Goal: Navigation & Orientation: Find specific page/section

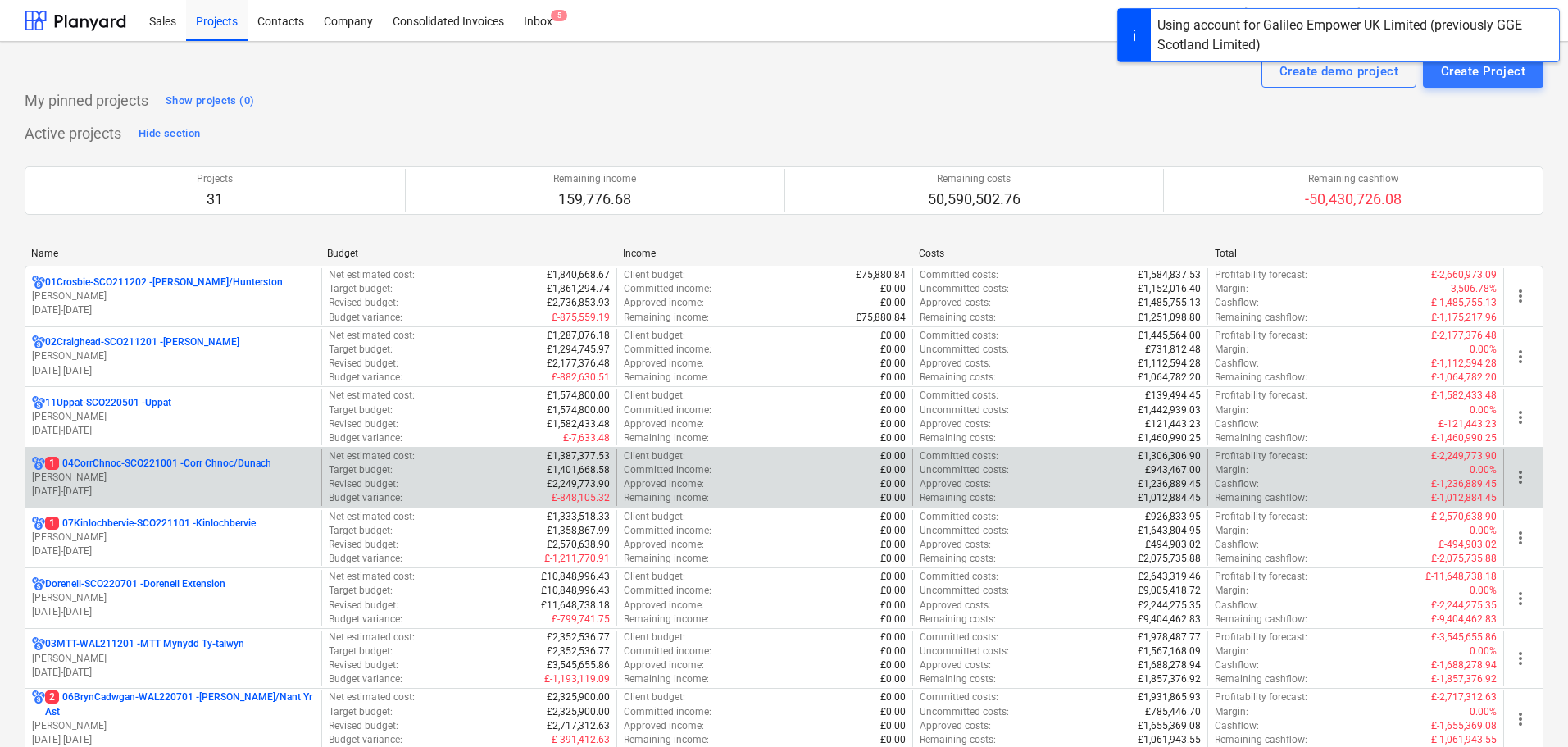
click at [225, 477] on p "[PERSON_NAME]" at bounding box center [173, 477] width 282 height 14
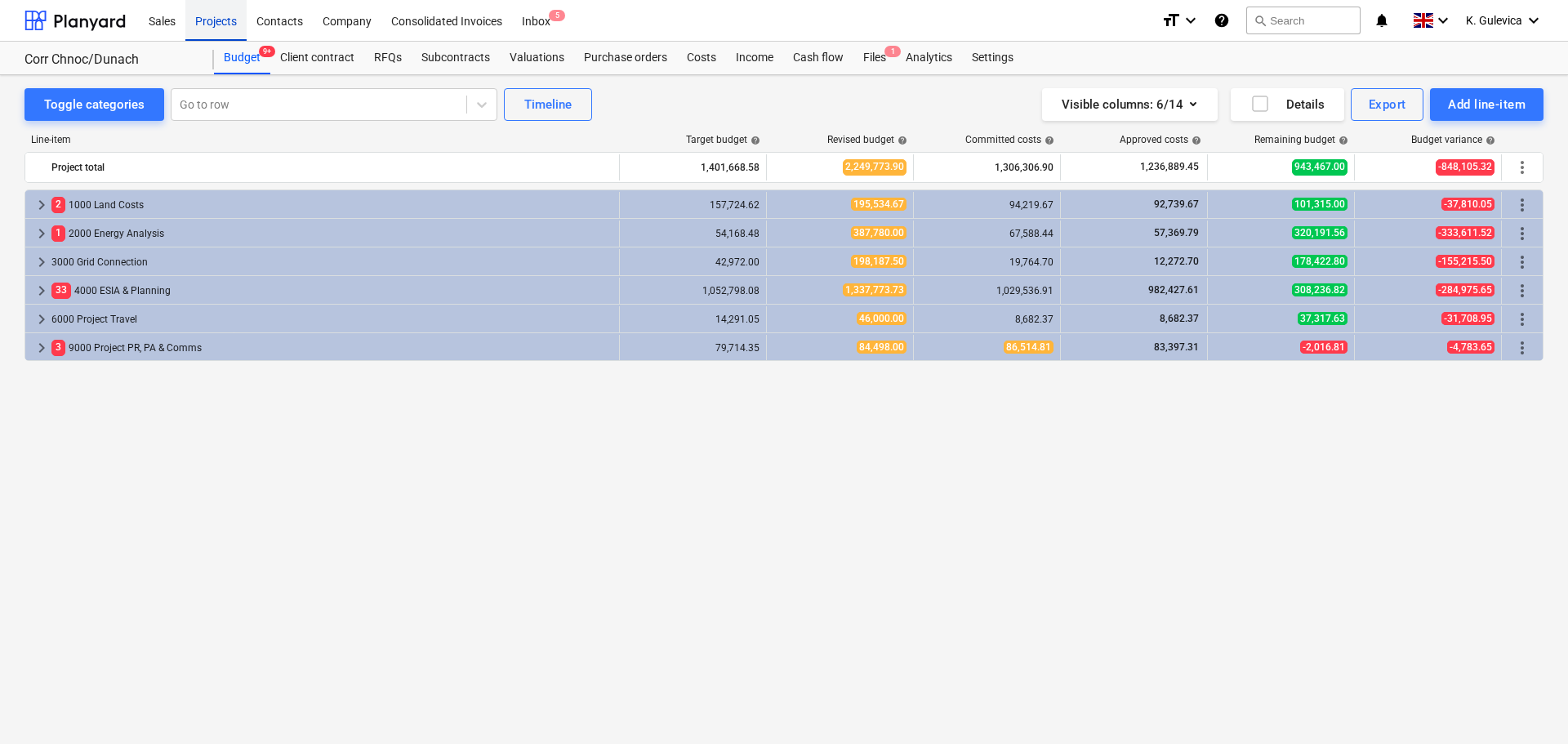
click at [200, 21] on div "Projects" at bounding box center [216, 20] width 62 height 42
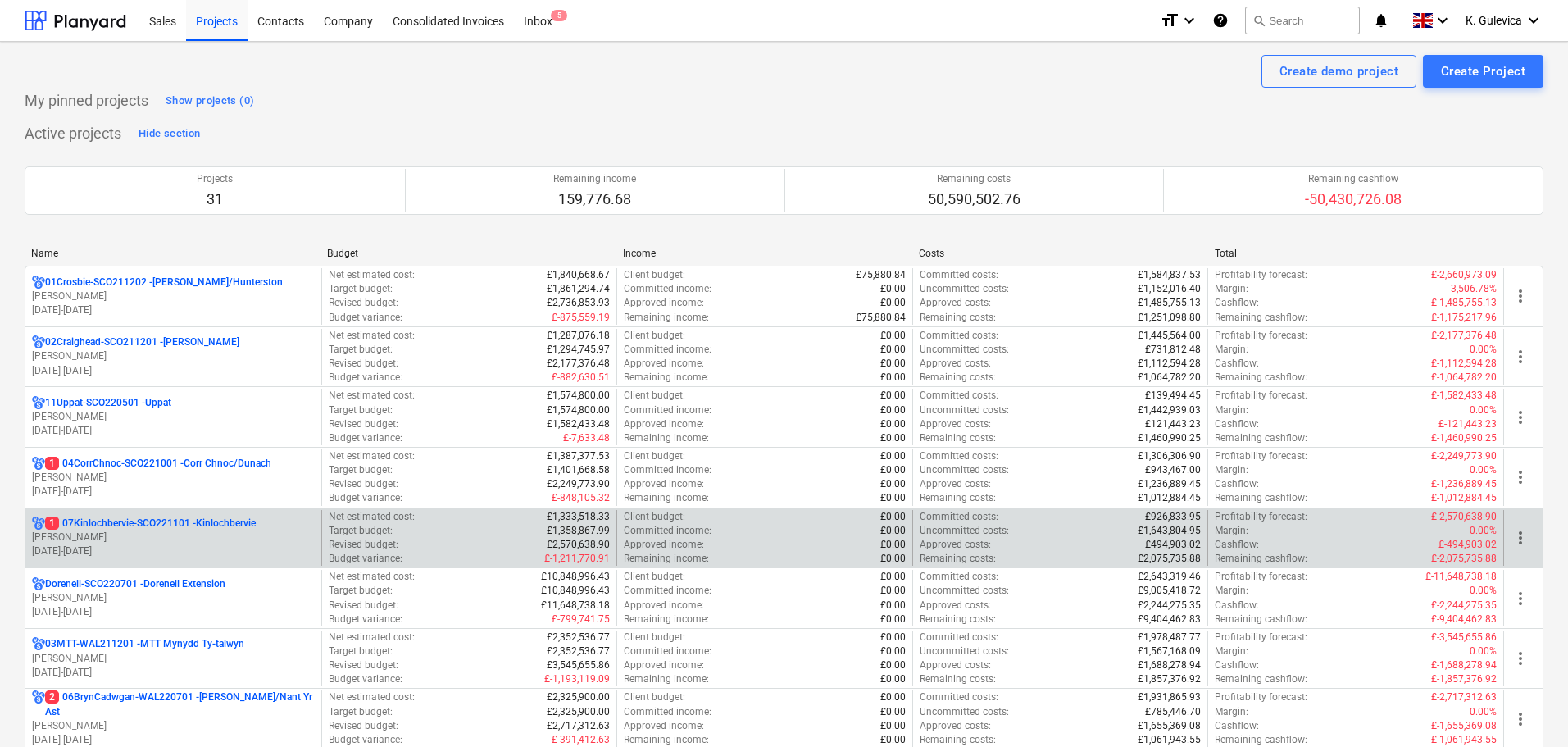
click at [166, 536] on p "[PERSON_NAME]" at bounding box center [173, 537] width 282 height 14
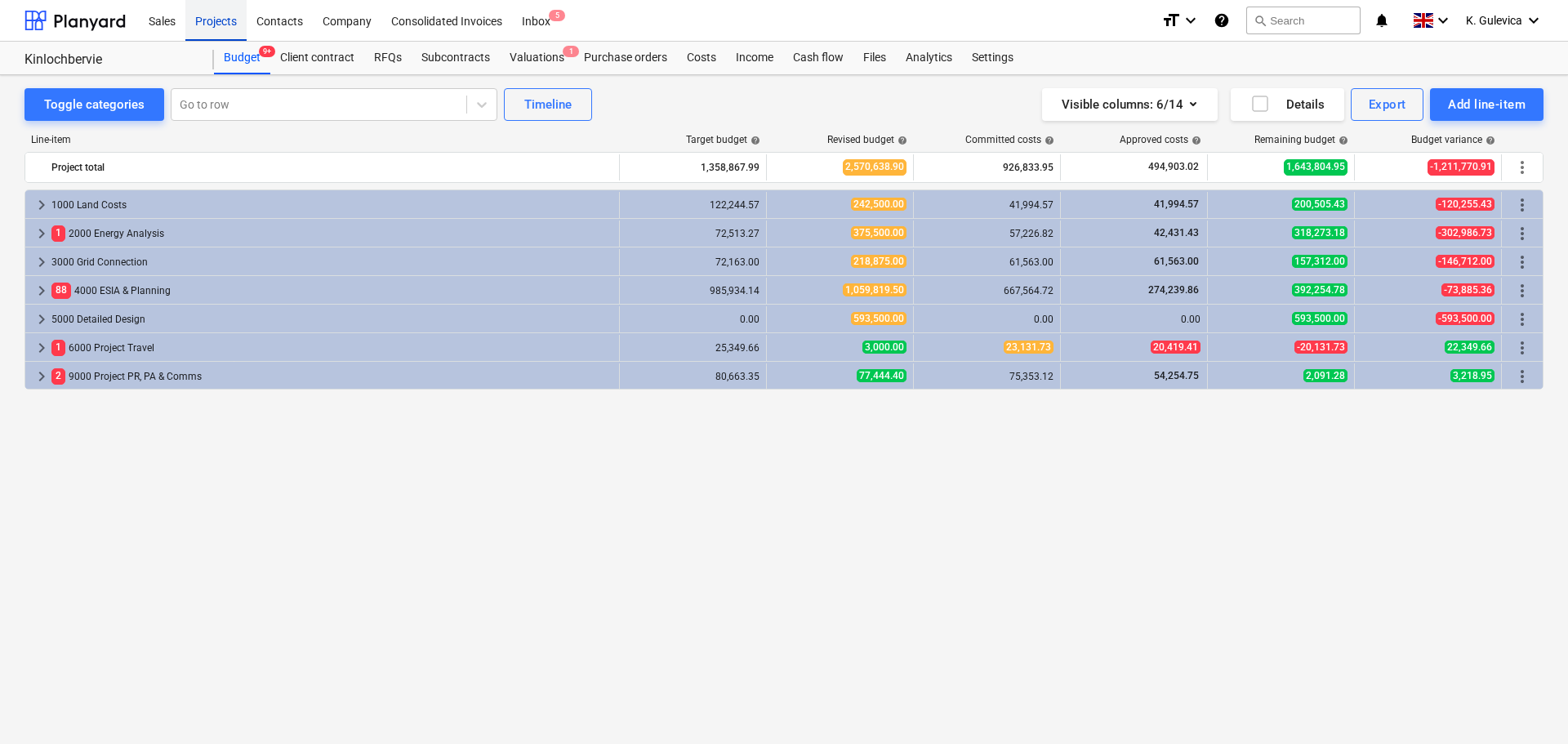
click at [216, 19] on div "Projects" at bounding box center [216, 20] width 62 height 42
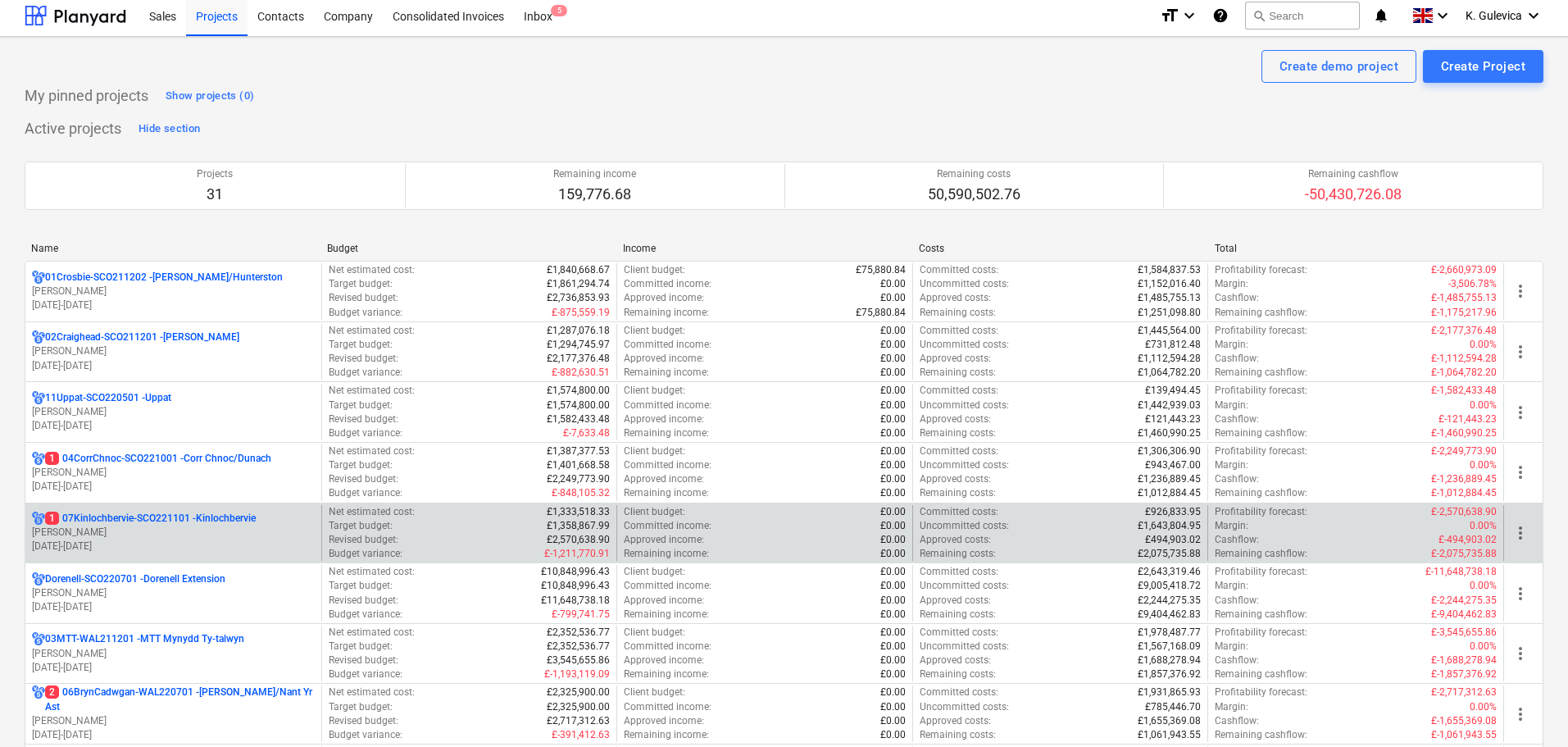
scroll to position [246, 0]
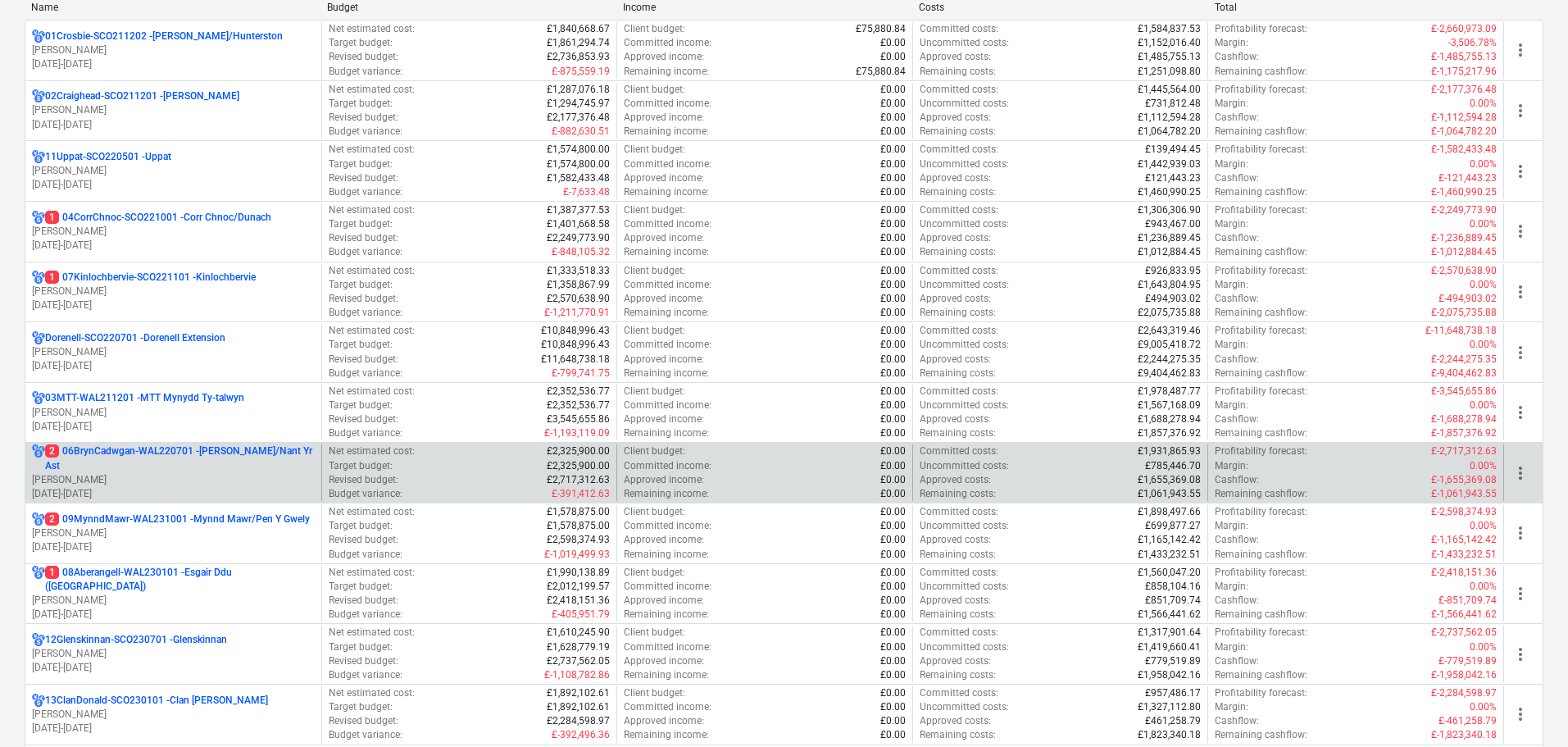
click at [184, 470] on p "2 06BrynCadwgan-WAL220701 - [PERSON_NAME]/Nant Yr Ast" at bounding box center [180, 459] width 269 height 27
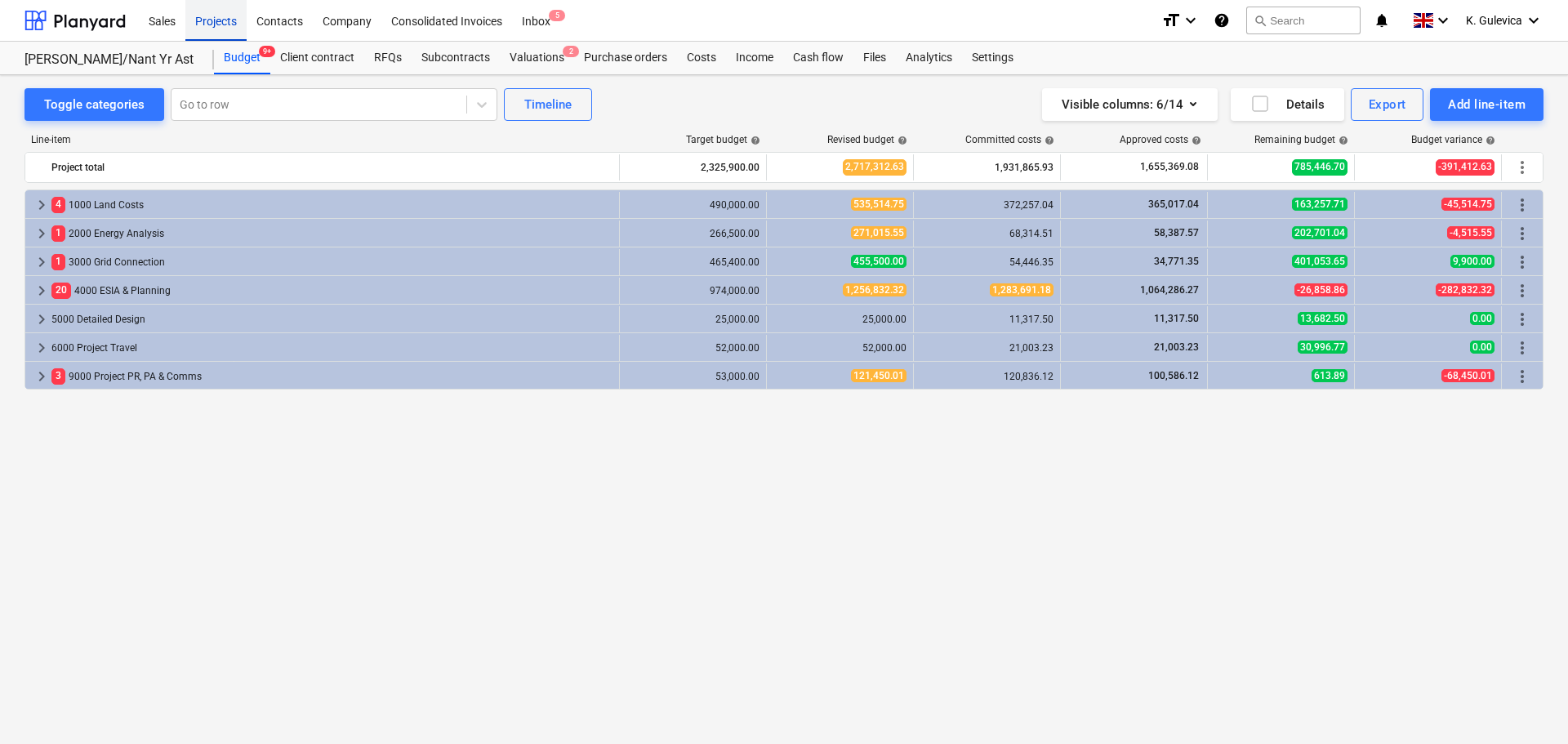
click at [212, 29] on div "Projects" at bounding box center [216, 20] width 62 height 42
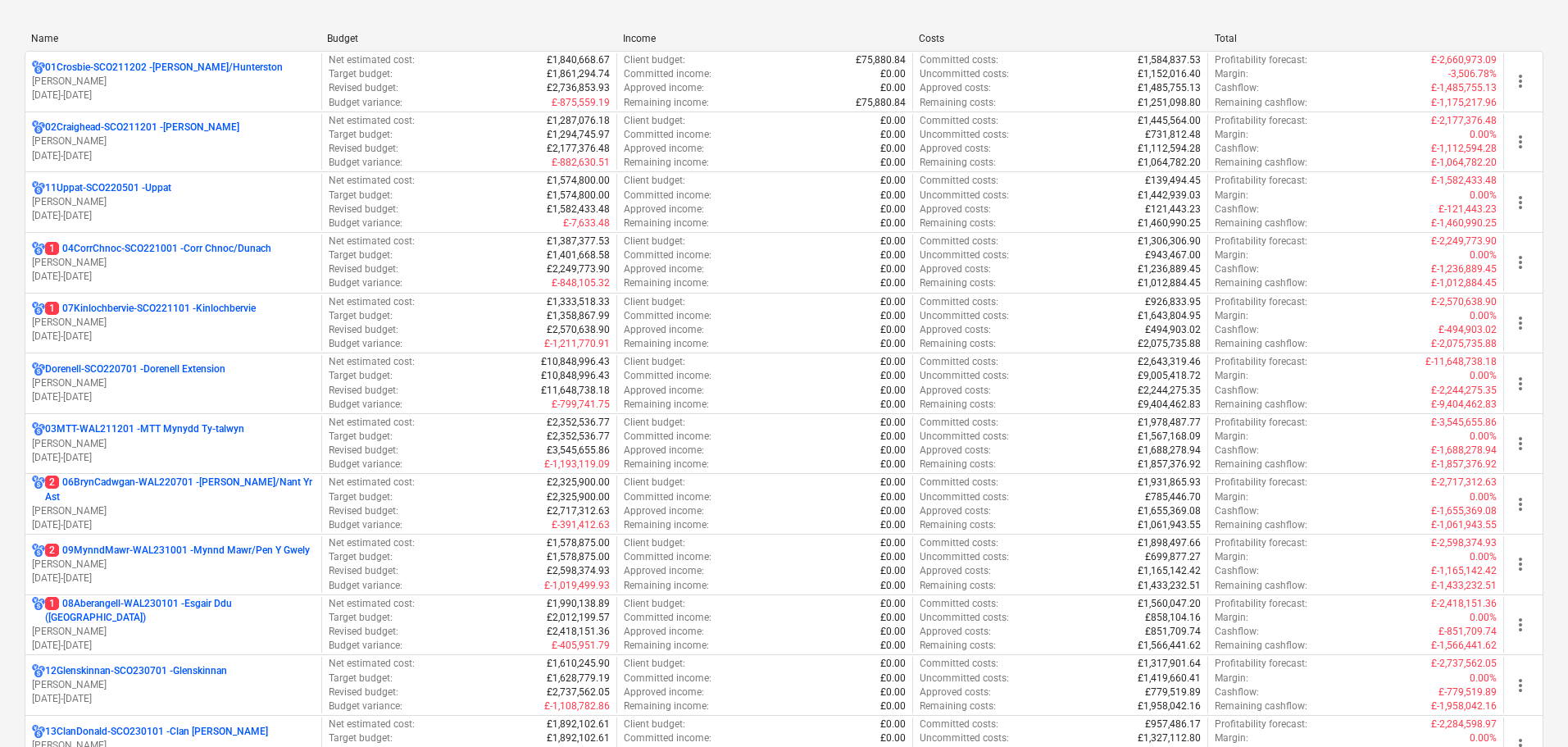
scroll to position [492, 0]
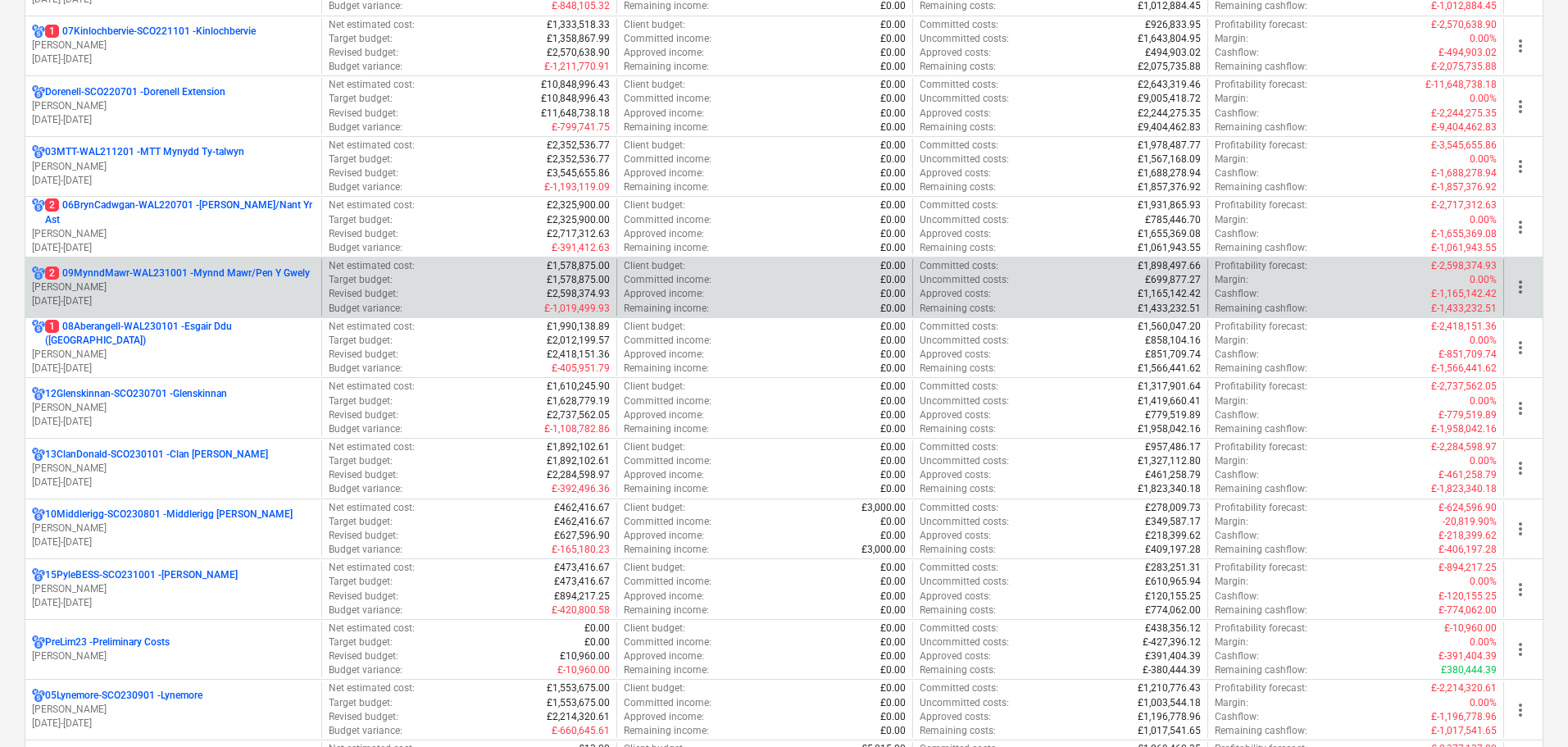
click at [148, 276] on p "2 09MynndMawr-WAL231001 - Mynnd Mawr/Pen Y Gwely" at bounding box center [178, 273] width 264 height 14
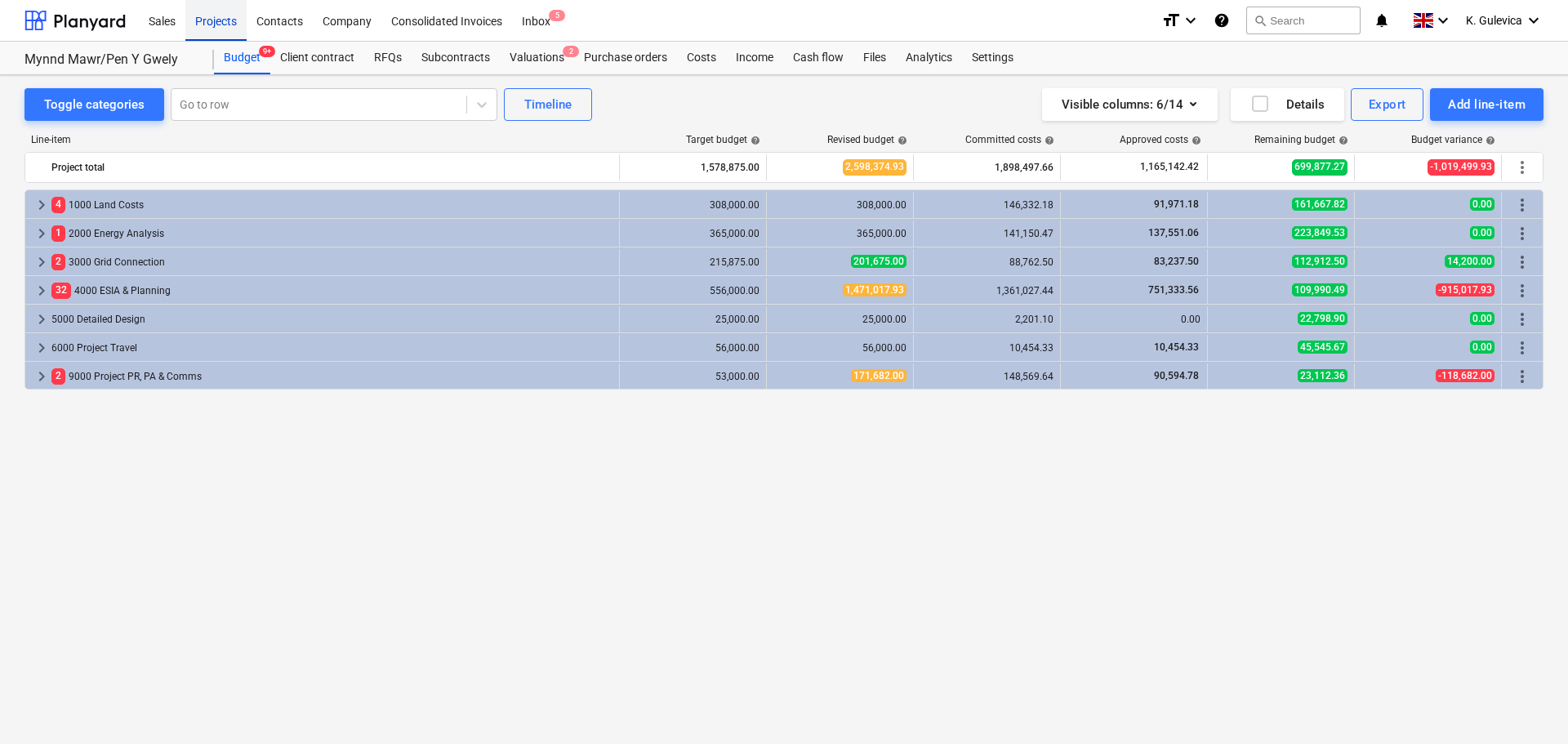
click at [217, 21] on div "Projects" at bounding box center [216, 20] width 62 height 42
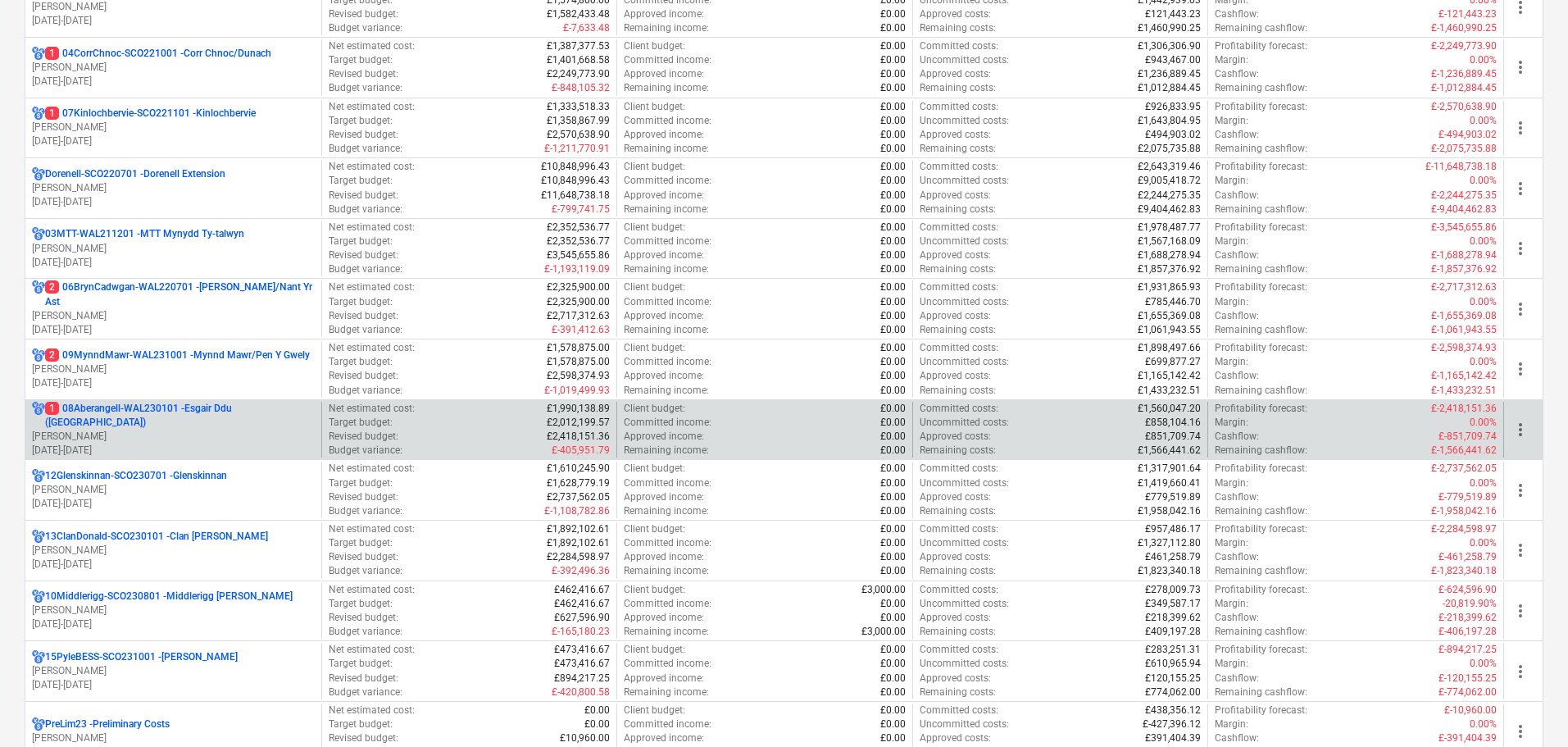
click at [154, 429] on p "[PERSON_NAME]" at bounding box center [173, 436] width 282 height 14
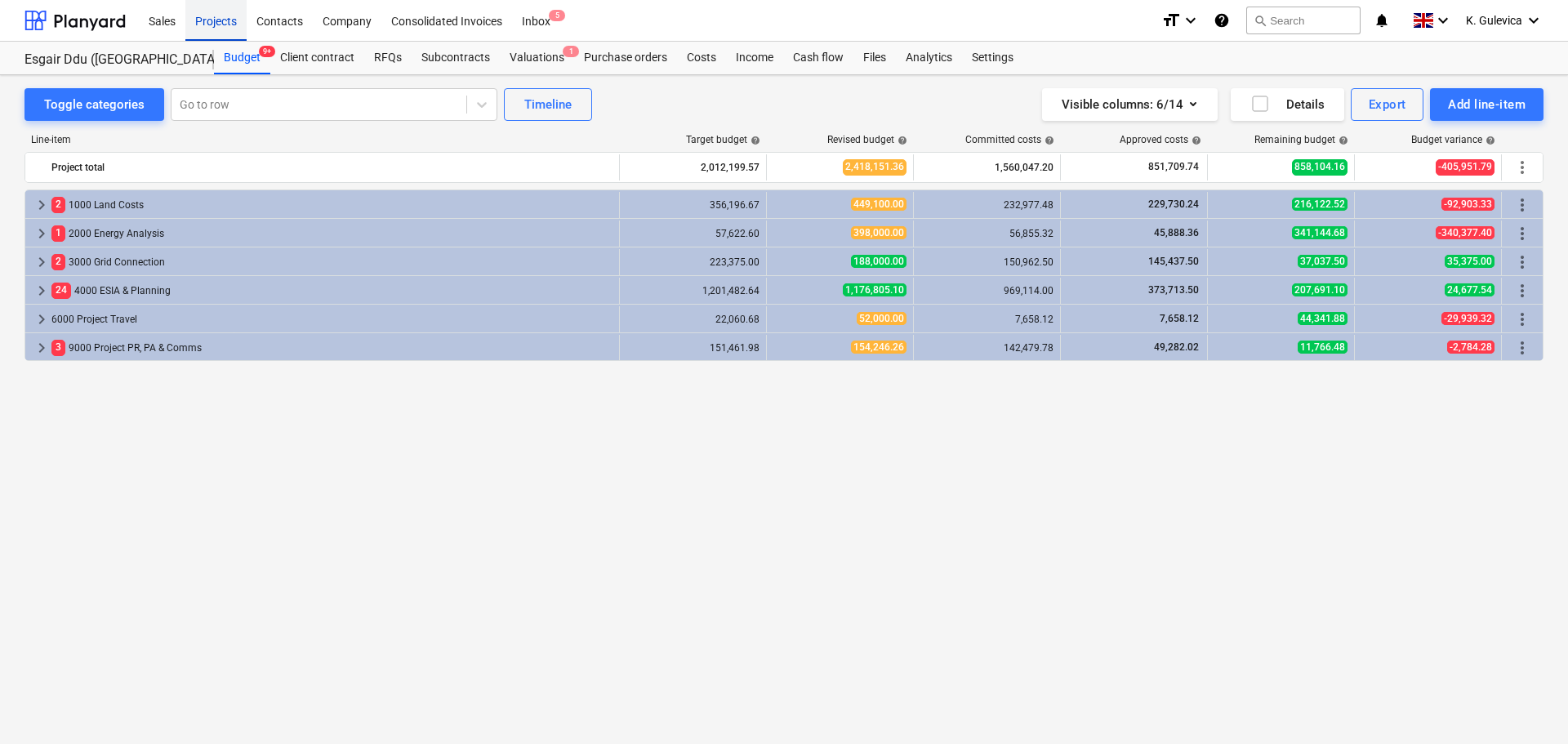
click at [210, 17] on div "Projects" at bounding box center [216, 20] width 62 height 42
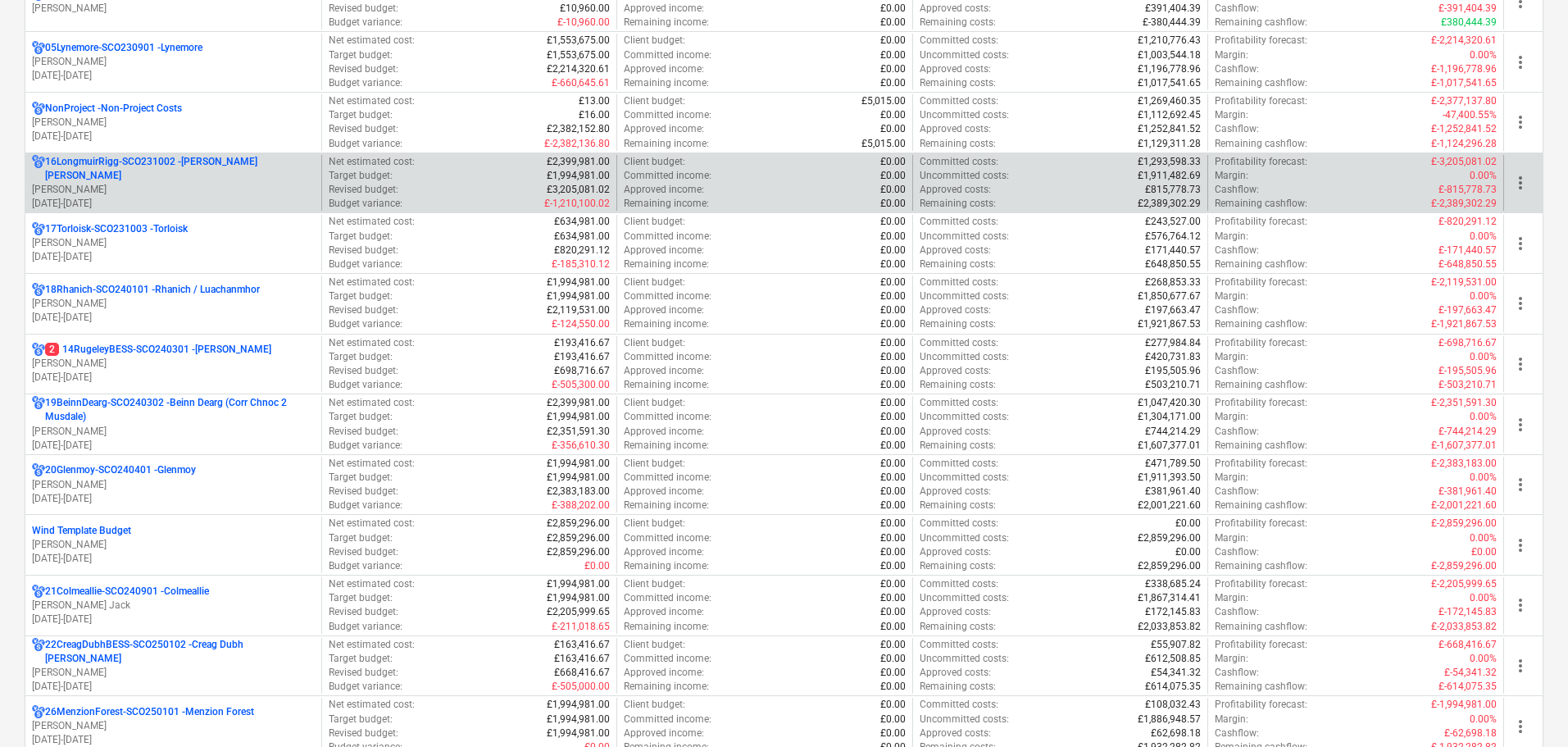
scroll to position [1230, 0]
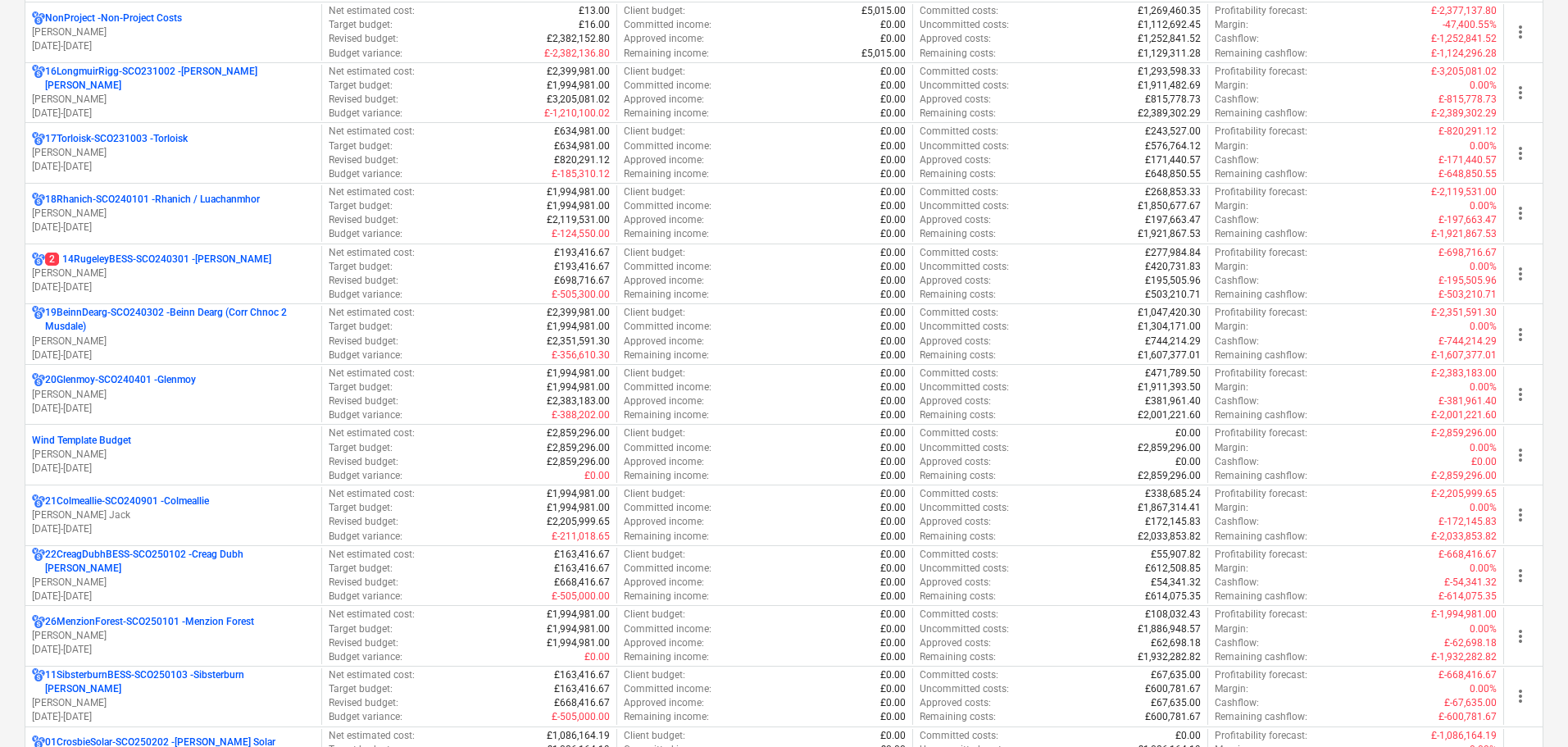
click at [181, 262] on p "2 14RugeleyBESS-SCO240301 - [PERSON_NAME]" at bounding box center [159, 259] width 227 height 14
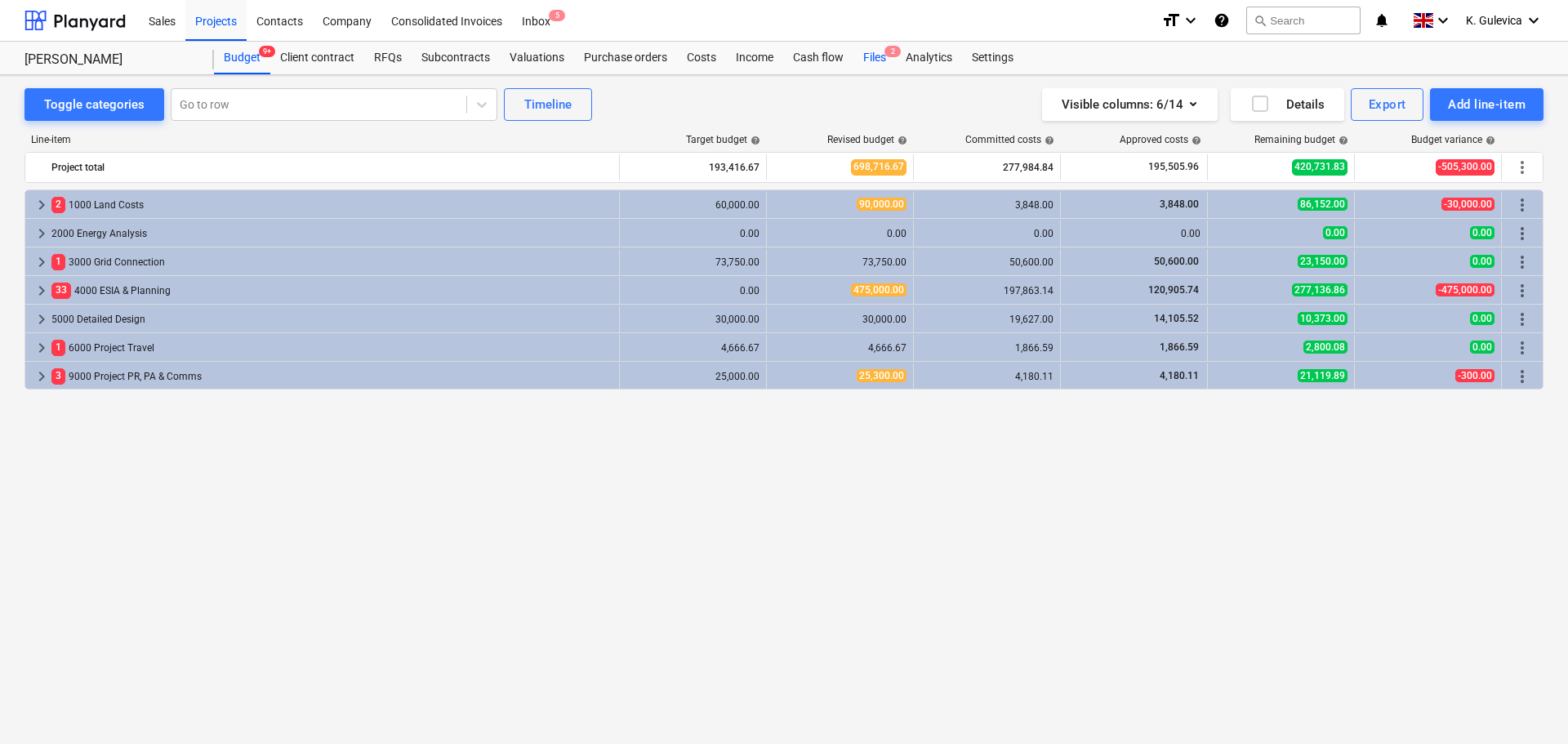
click at [873, 60] on div "Files 2" at bounding box center [875, 58] width 43 height 32
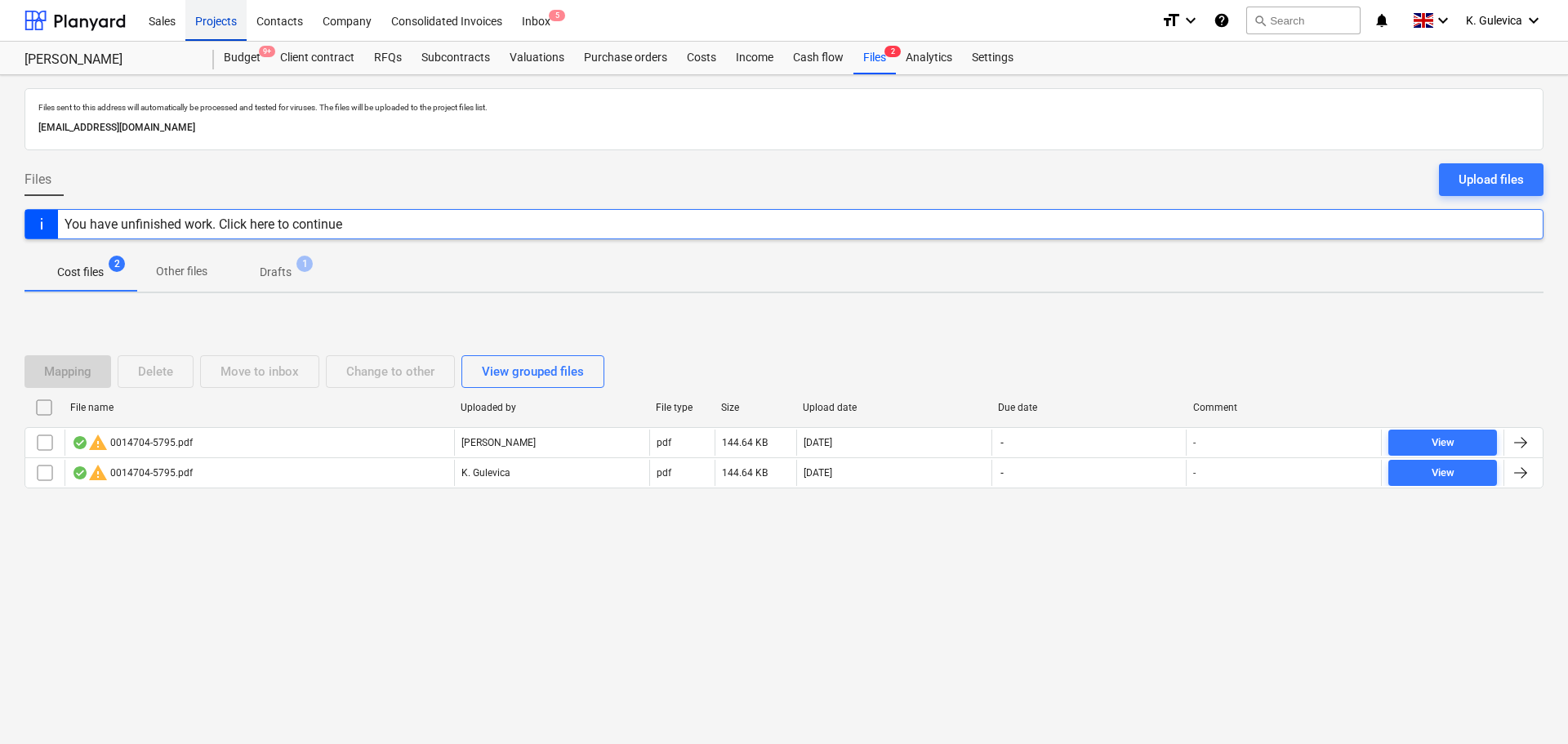
click at [207, 8] on div "Projects" at bounding box center [216, 20] width 62 height 42
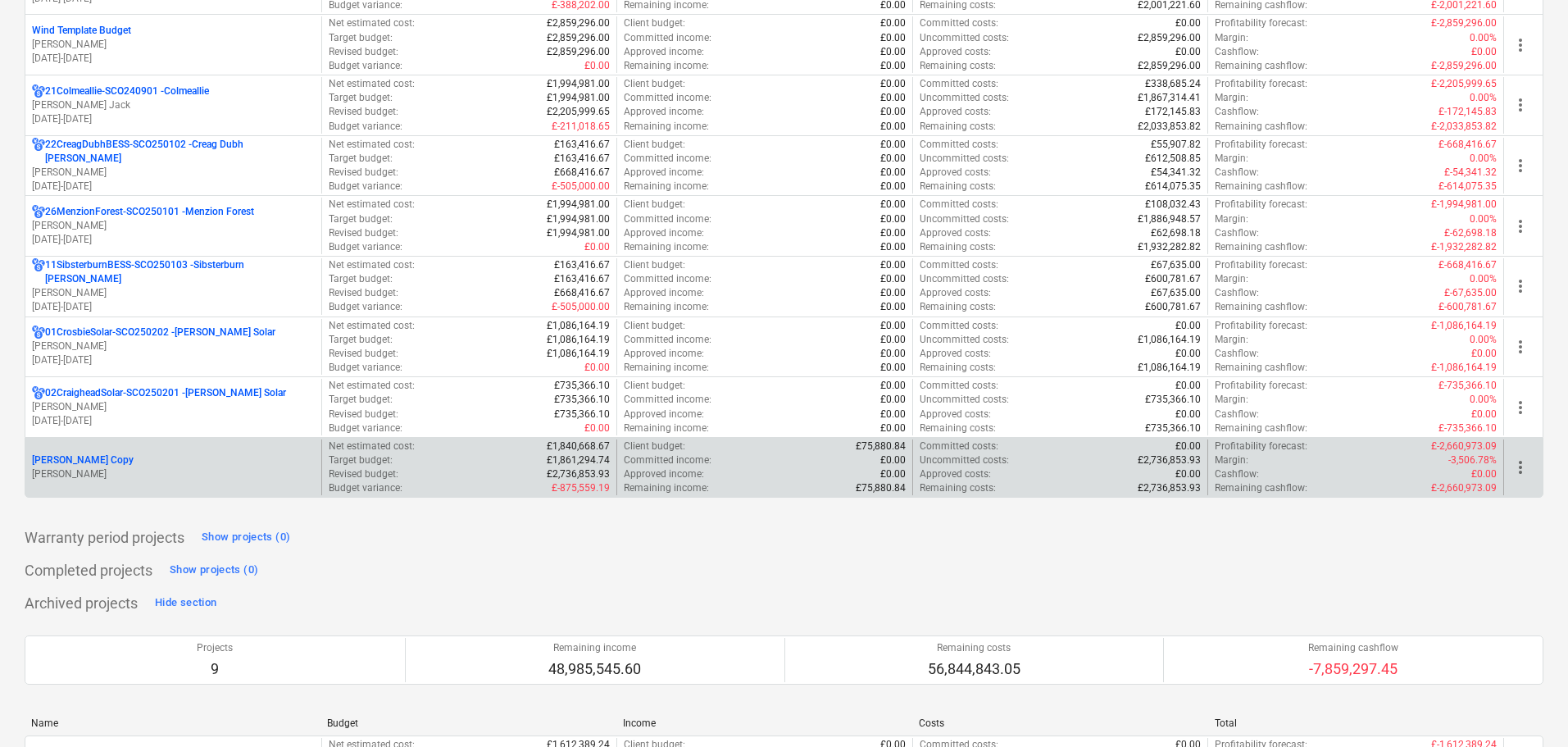
scroll to position [1230, 0]
